Goal: Task Accomplishment & Management: Manage account settings

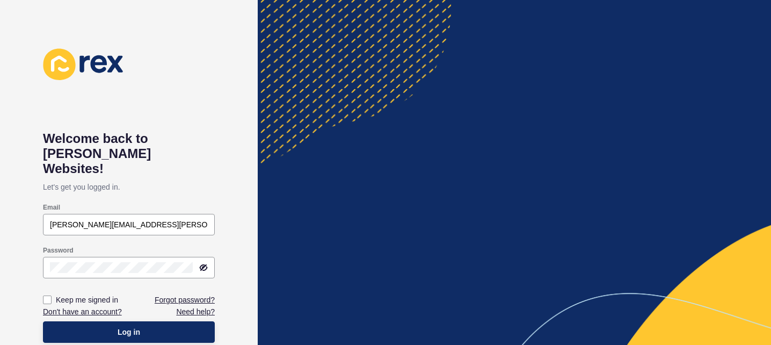
click at [136, 148] on h1 "Welcome back to [PERSON_NAME] Websites!" at bounding box center [129, 153] width 172 height 45
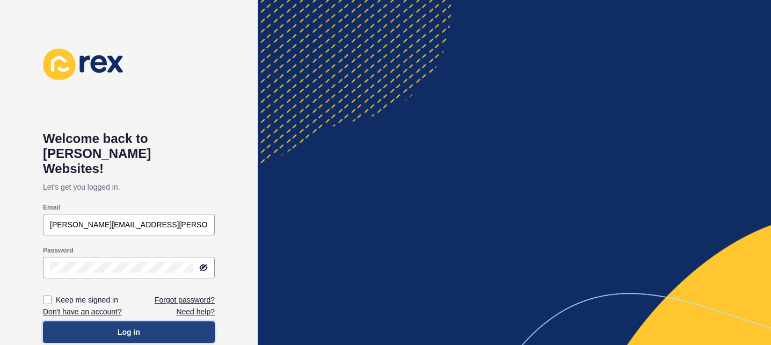
click at [130, 326] on span "Log in" at bounding box center [129, 331] width 23 height 11
click at [111, 321] on button "Log in" at bounding box center [129, 331] width 172 height 21
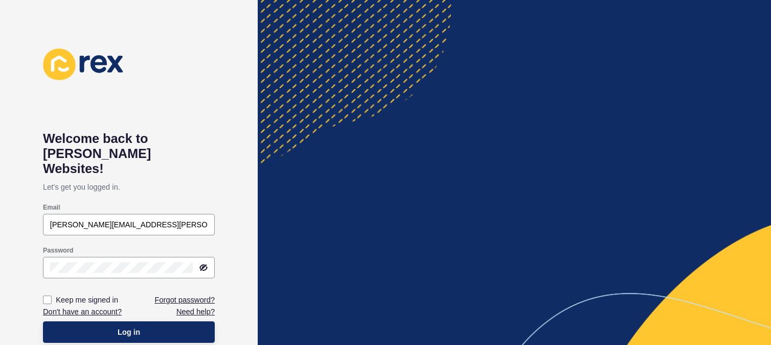
click at [91, 161] on h1 "Welcome back to [PERSON_NAME] Websites!" at bounding box center [129, 153] width 172 height 45
click at [74, 294] on label "Keep me signed in" at bounding box center [87, 299] width 62 height 11
click at [52, 296] on input "Keep me signed in" at bounding box center [48, 299] width 7 height 7
checkbox input "true"
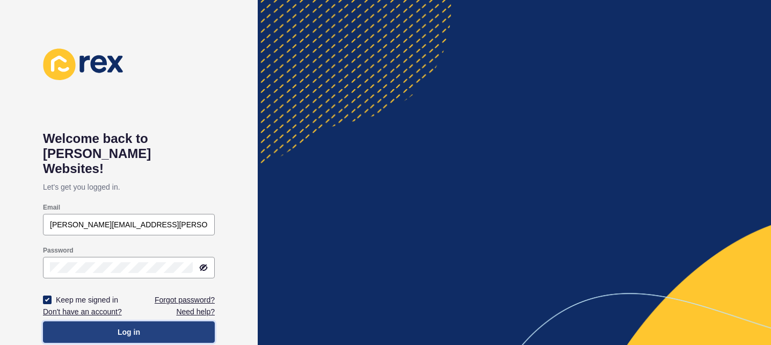
click at [106, 321] on button "Log in" at bounding box center [129, 331] width 172 height 21
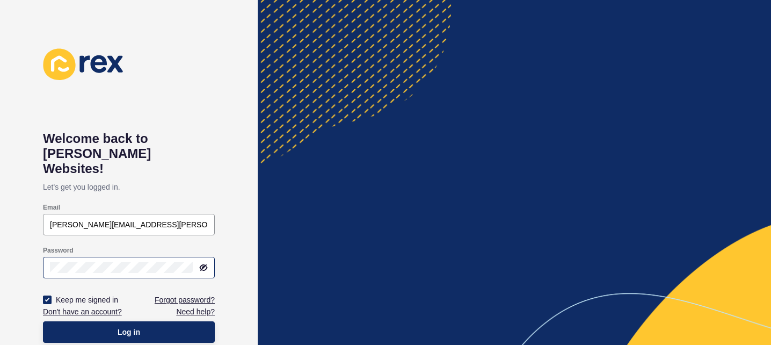
click at [110, 257] on div at bounding box center [129, 267] width 172 height 21
click at [136, 182] on p "Let's get you logged in." at bounding box center [129, 186] width 172 height 21
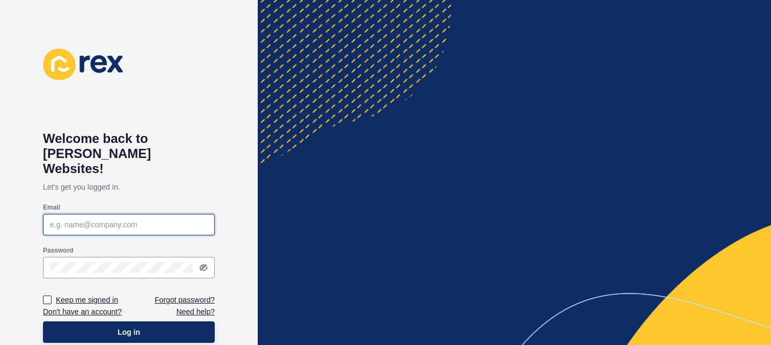
type input "[PERSON_NAME][EMAIL_ADDRESS][PERSON_NAME][DOMAIN_NAME]"
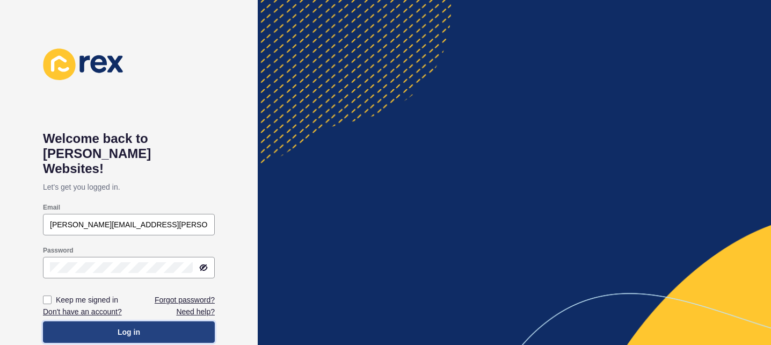
click at [101, 321] on button "Log in" at bounding box center [129, 331] width 172 height 21
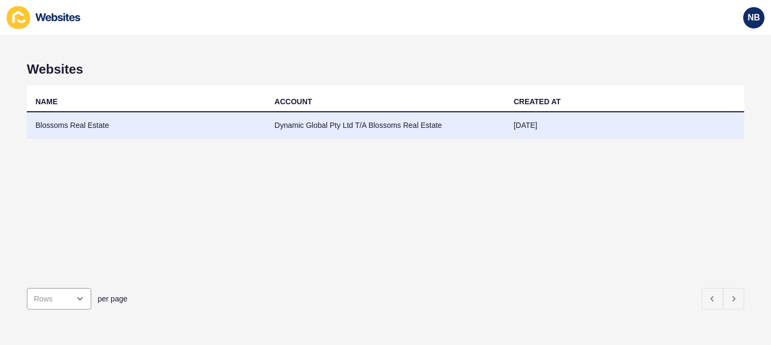
click at [107, 129] on td "Blossoms Real Estate" at bounding box center [146, 125] width 239 height 26
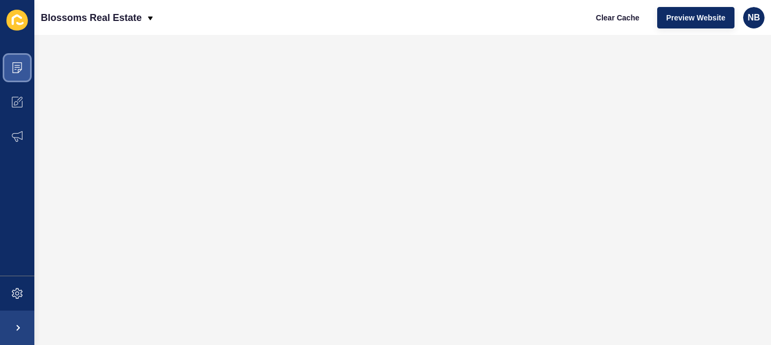
click at [24, 72] on span at bounding box center [17, 67] width 34 height 34
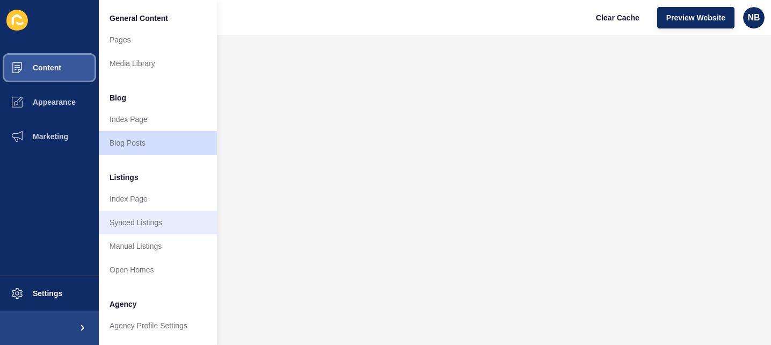
scroll to position [285, 0]
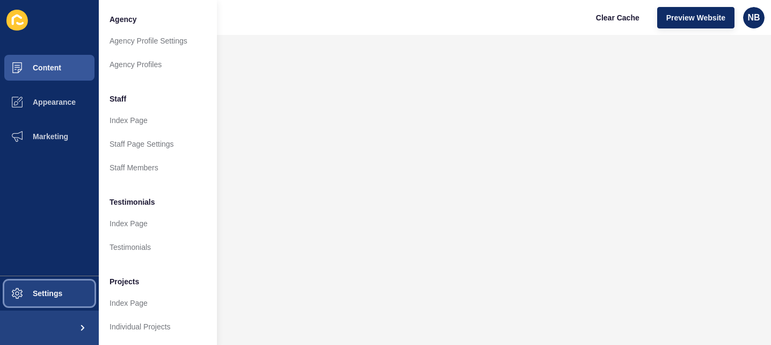
click at [47, 300] on button "Settings" at bounding box center [49, 293] width 99 height 34
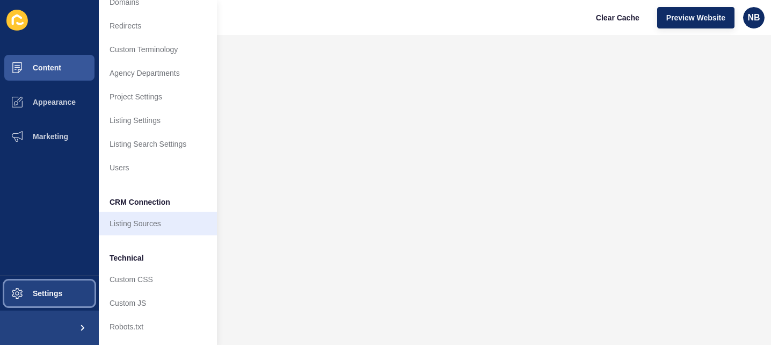
scroll to position [0, 0]
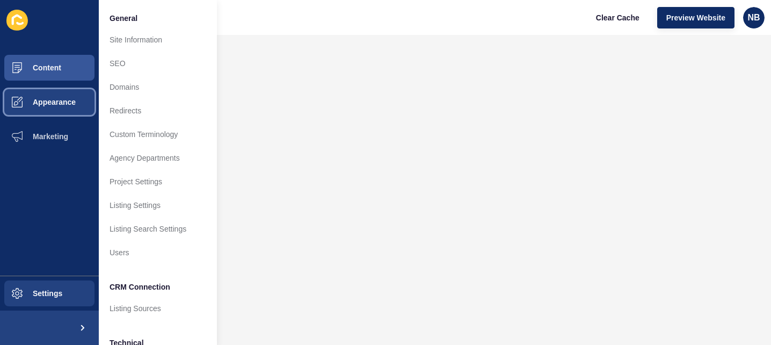
click at [65, 101] on span "Appearance" at bounding box center [36, 102] width 77 height 9
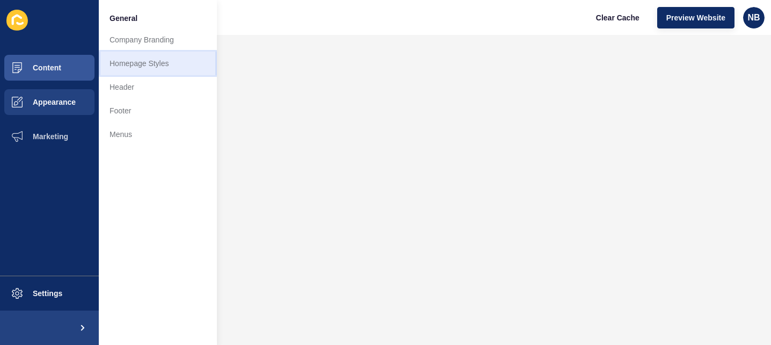
click at [151, 75] on link "Homepage Styles" at bounding box center [158, 64] width 118 height 24
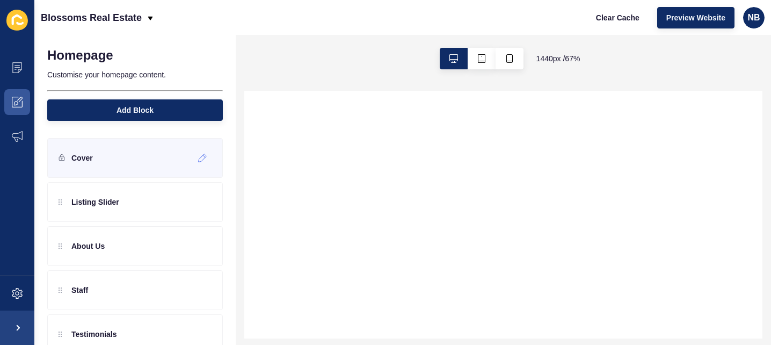
click at [75, 157] on p "Cover" at bounding box center [81, 158] width 21 height 11
select select
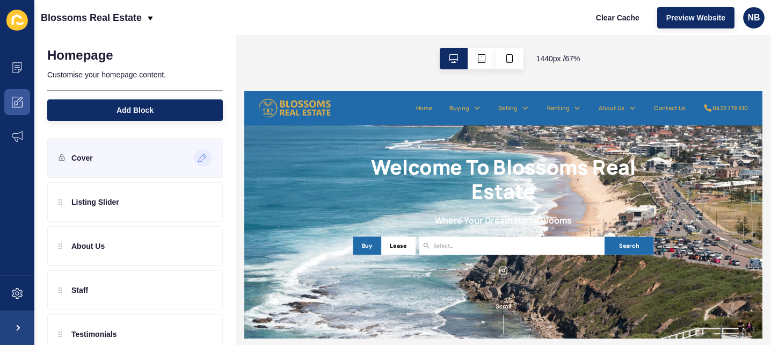
click at [208, 161] on div at bounding box center [203, 157] width 18 height 17
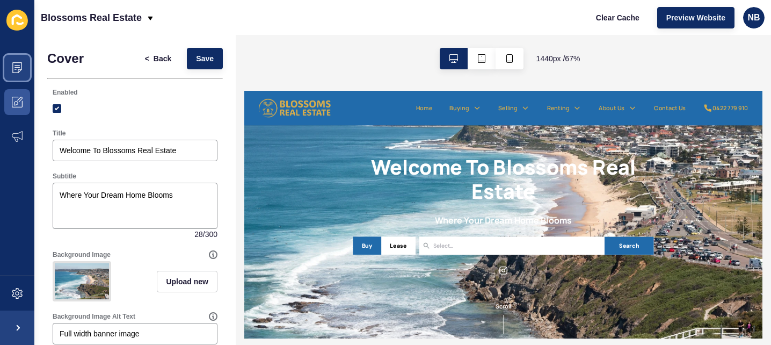
click at [16, 70] on icon at bounding box center [17, 67] width 11 height 11
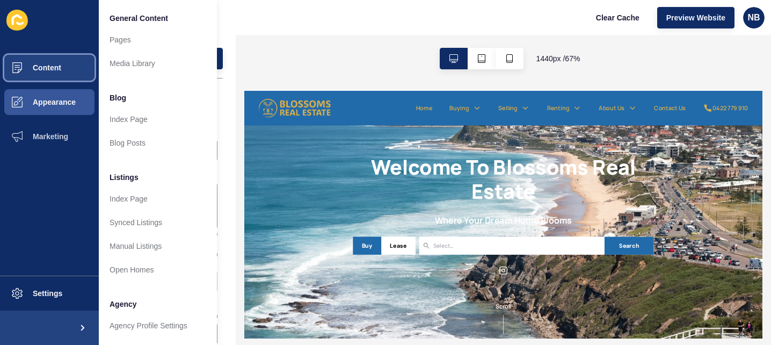
click at [72, 67] on button "Content" at bounding box center [49, 67] width 99 height 34
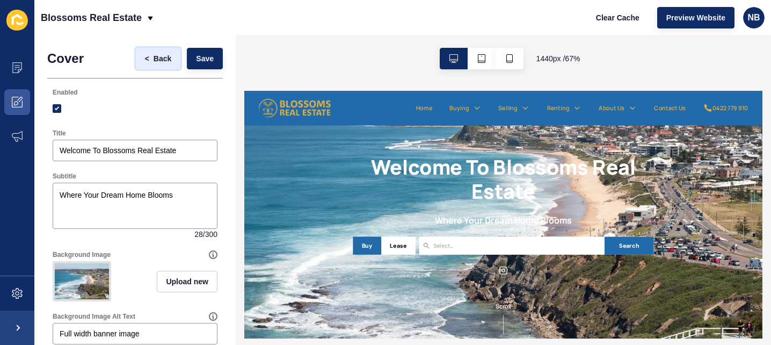
click at [156, 61] on span "Back" at bounding box center [163, 58] width 18 height 11
